Goal: Use online tool/utility: Use online tool/utility

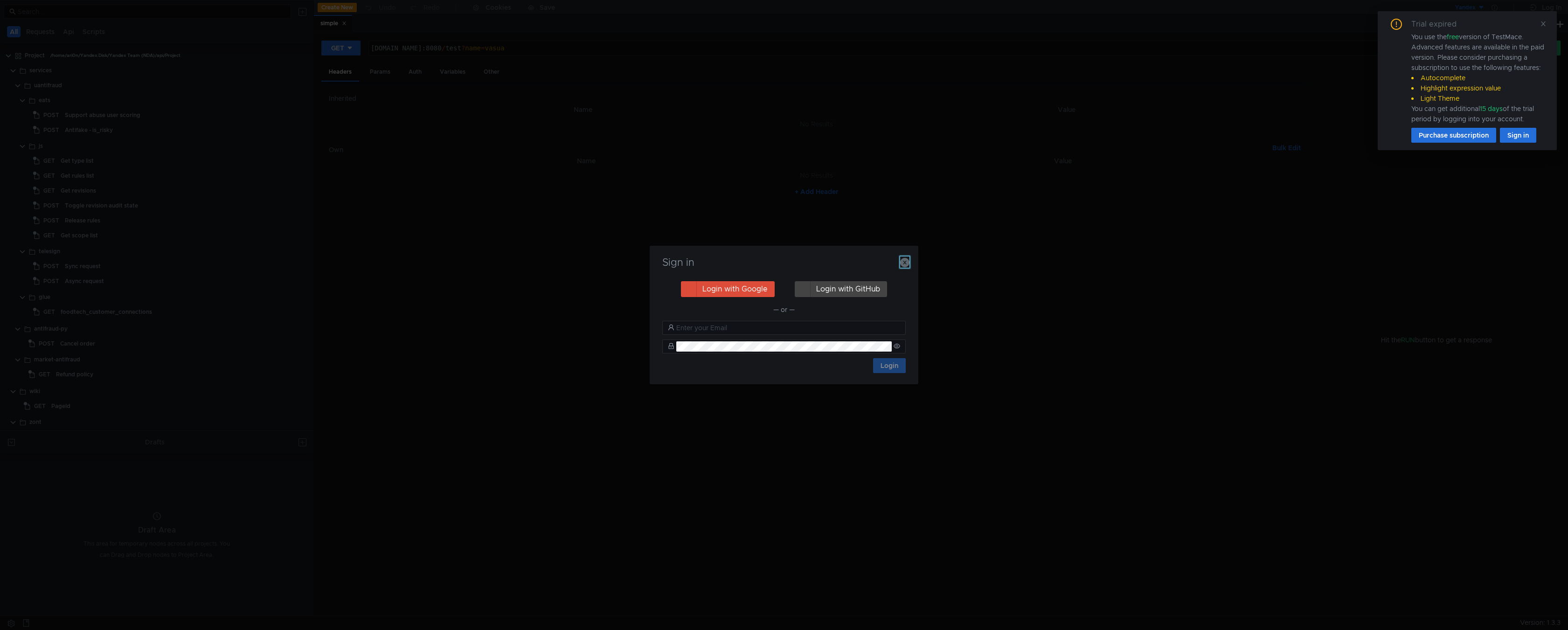
click at [903, 266] on icon "button" at bounding box center [904, 262] width 9 height 9
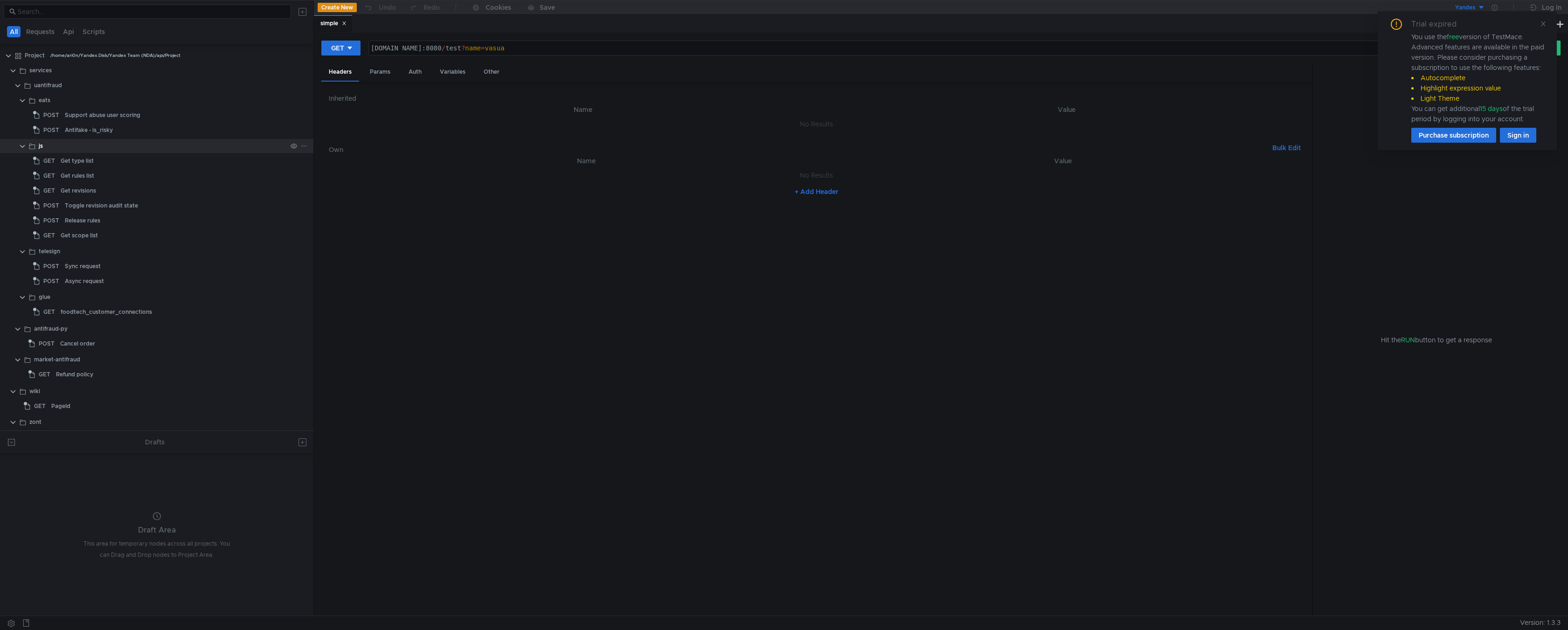
click at [16, 147] on div "js" at bounding box center [157, 146] width 313 height 14
click at [18, 146] on div "js" at bounding box center [157, 146] width 313 height 14
click at [23, 146] on clr-icon at bounding box center [23, 146] width 7 height 7
click at [20, 101] on clr-icon at bounding box center [23, 101] width 7 height 7
click at [20, 87] on clr-icon at bounding box center [18, 86] width 7 height 7
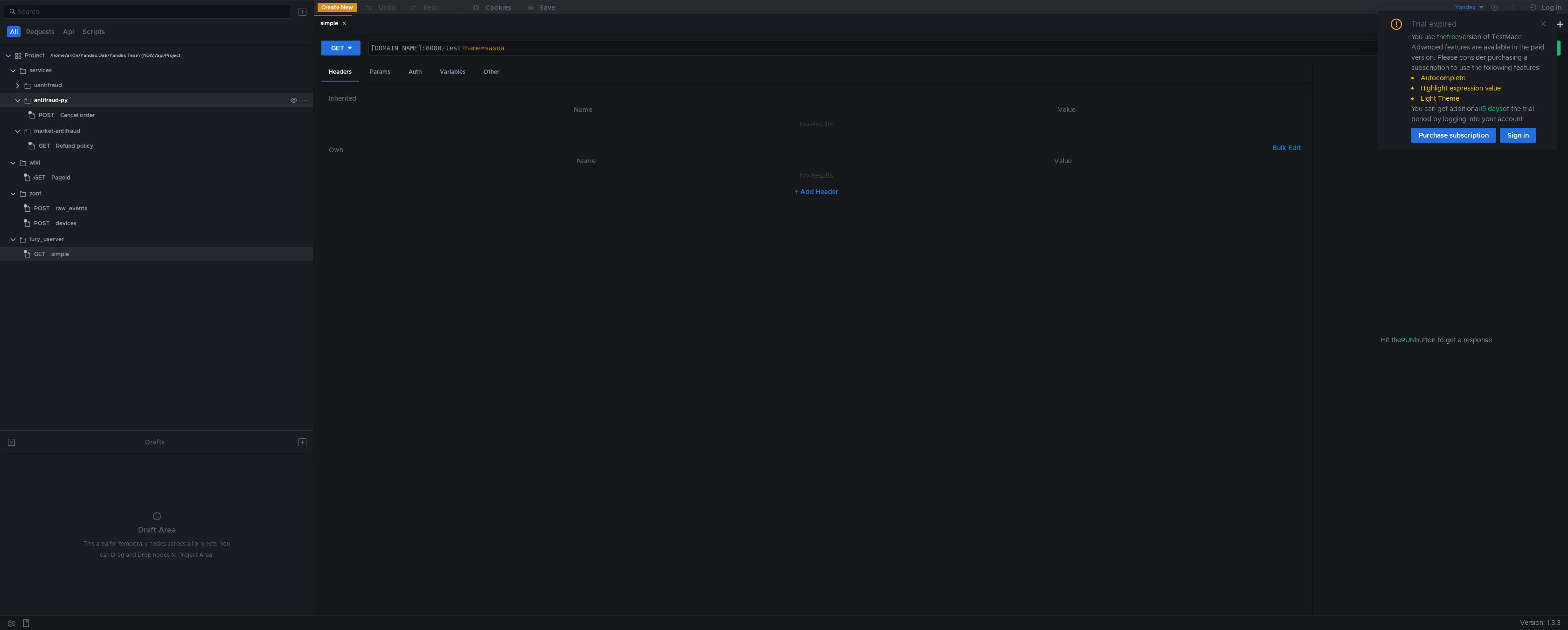
click at [18, 104] on clr-icon at bounding box center [18, 101] width 7 height 7
click at [17, 116] on clr-icon at bounding box center [18, 116] width 7 height 7
click at [13, 130] on clr-icon at bounding box center [13, 132] width 7 height 7
click at [13, 141] on app-app-tree-node-expander at bounding box center [13, 146] width 7 height 14
click at [11, 143] on clr-icon at bounding box center [13, 146] width 7 height 7
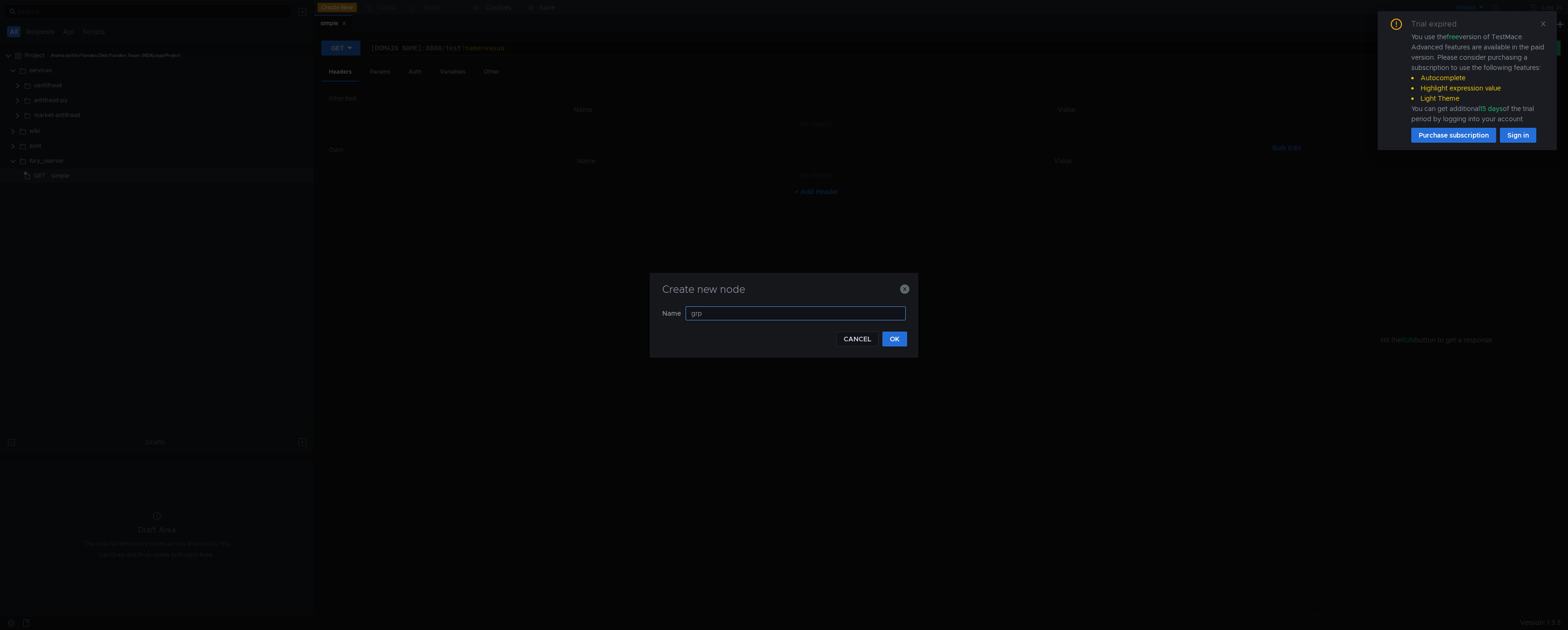
type input "grpc"
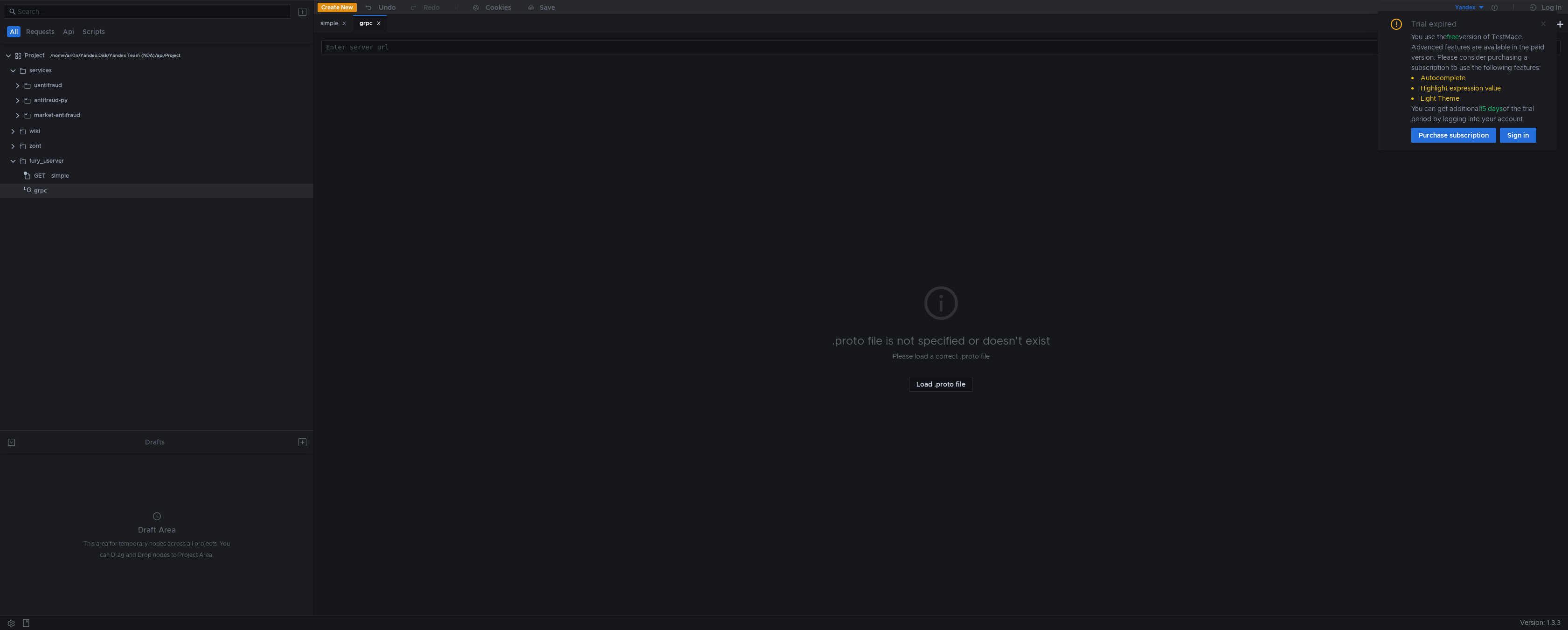
click at [1542, 23] on icon at bounding box center [1544, 24] width 5 height 5
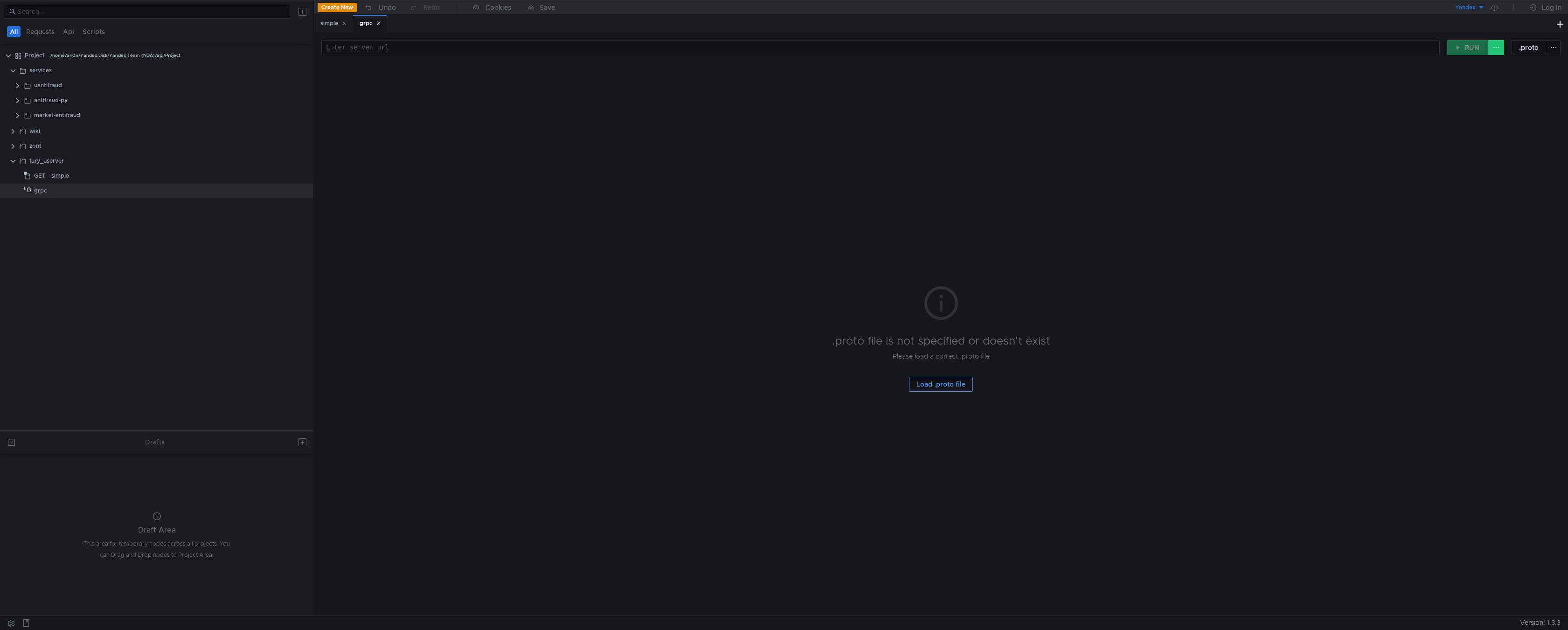
click at [960, 388] on button "Load .proto file" at bounding box center [941, 384] width 64 height 15
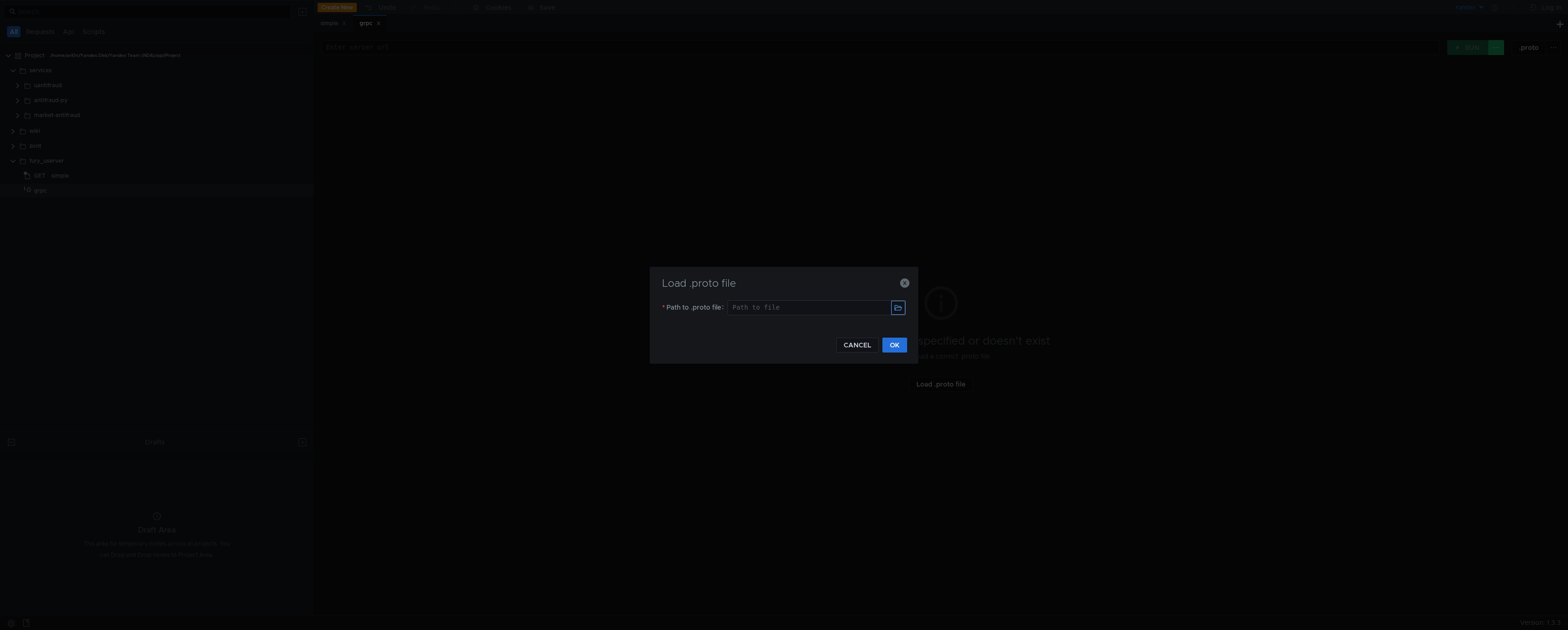
click at [896, 311] on button "button" at bounding box center [898, 308] width 14 height 14
click at [898, 347] on button "OK" at bounding box center [895, 345] width 25 height 15
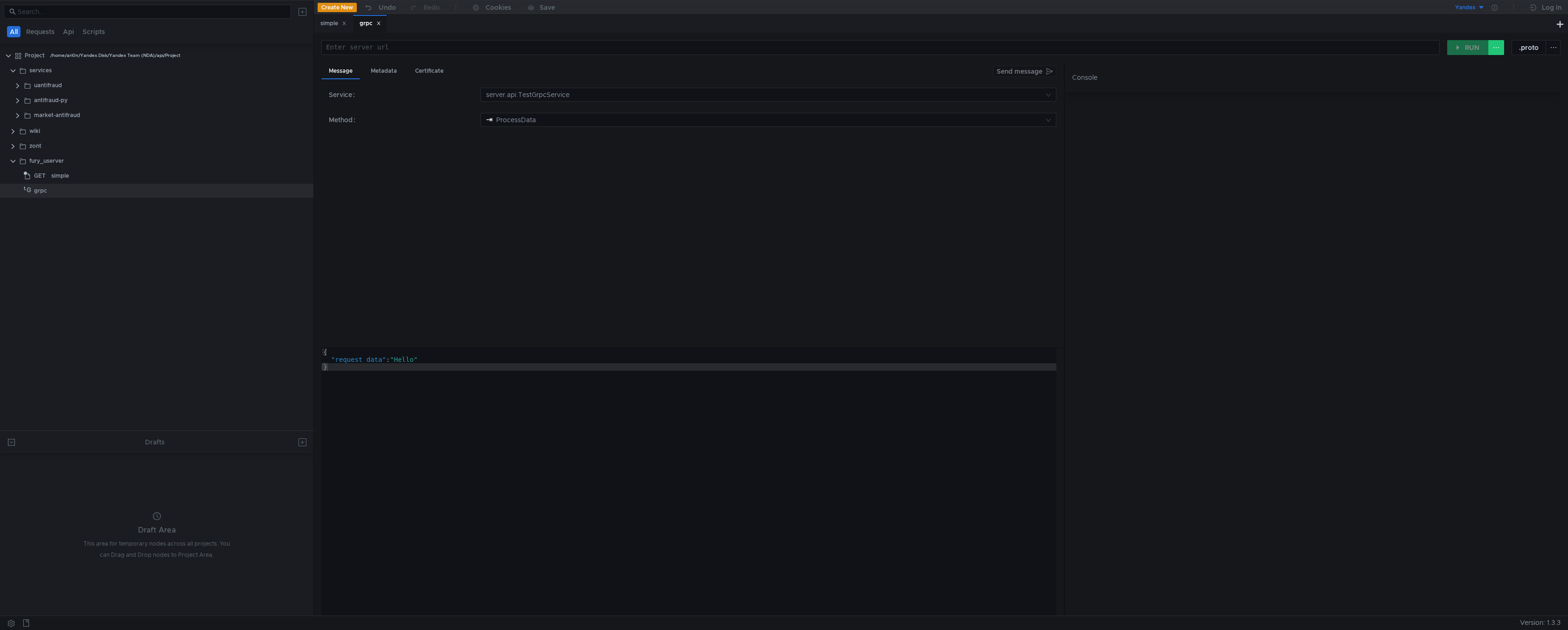
click at [1137, 233] on div at bounding box center [1313, 354] width 496 height 523
